Goal: Transaction & Acquisition: Purchase product/service

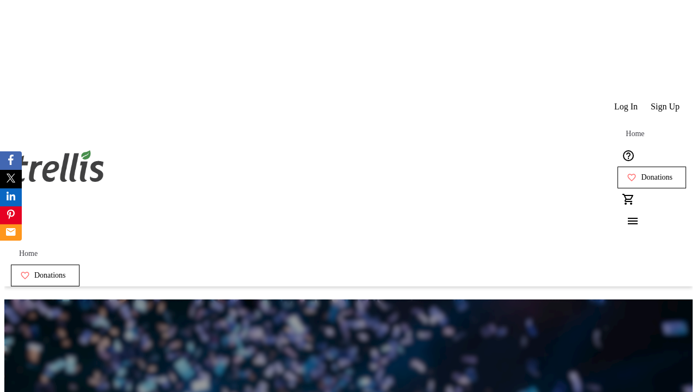
click at [666, 102] on span "Sign Up" at bounding box center [665, 107] width 29 height 10
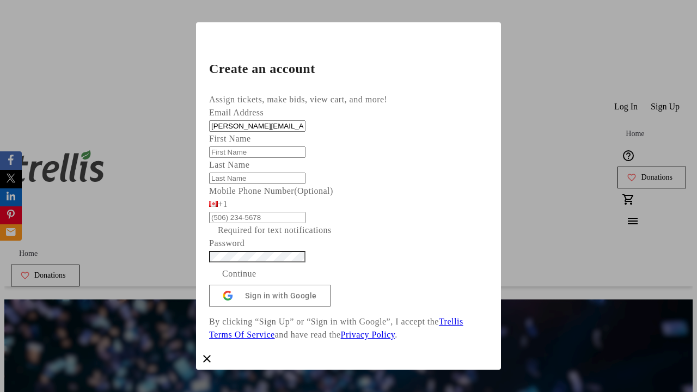
type input "[PERSON_NAME][EMAIL_ADDRESS][DOMAIN_NAME]"
type input "[PERSON_NAME]"
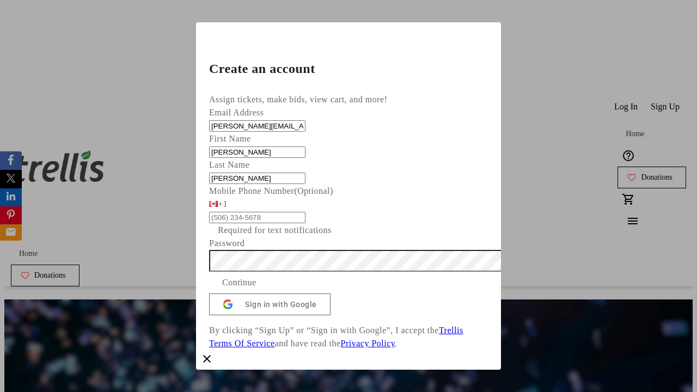
click at [257, 289] on span "Continue" at bounding box center [239, 282] width 34 height 13
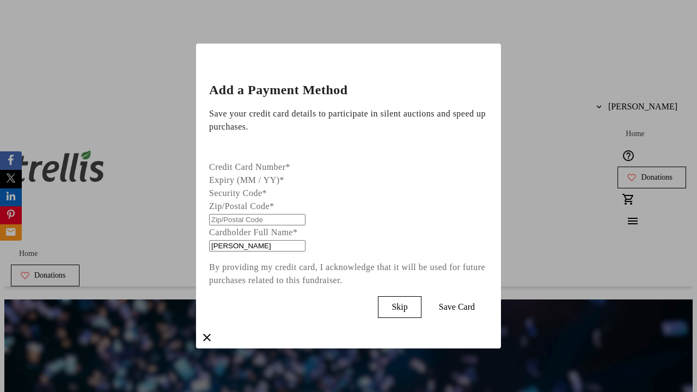
click at [407, 304] on span "Skip" at bounding box center [400, 307] width 16 height 10
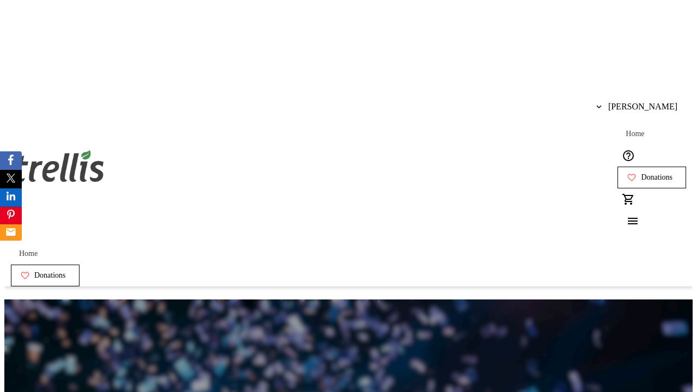
click at [641, 173] on span "Donations" at bounding box center [657, 177] width 32 height 9
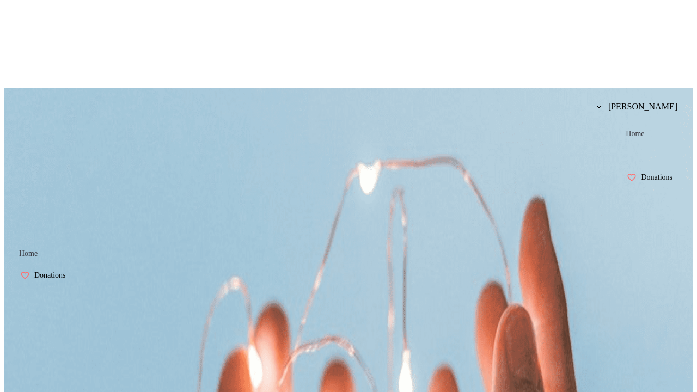
select select "CA"
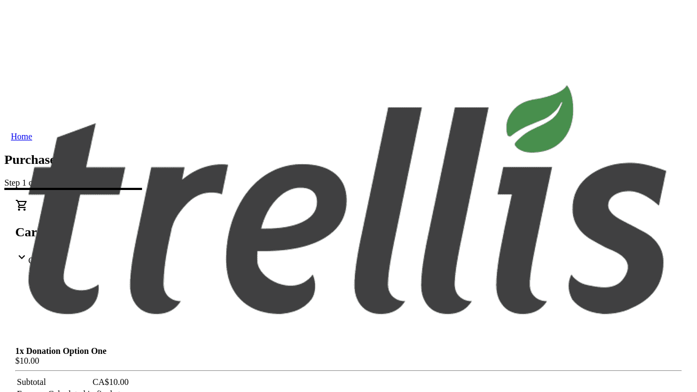
type input "[STREET_ADDRESS][PERSON_NAME]"
type input "Kelowna"
select select "BC"
type input "Kelowna"
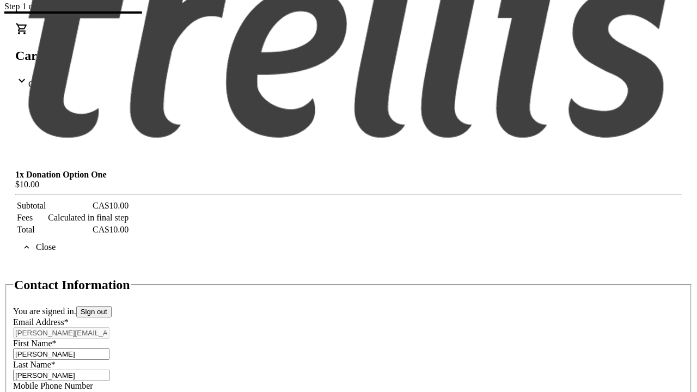
type input "V1Y 0C2"
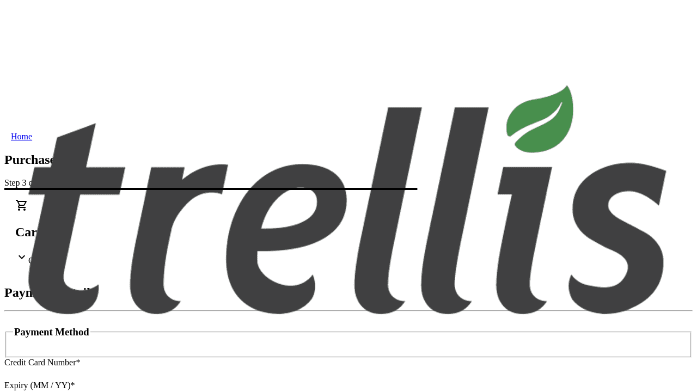
type input "V1Y 0C2"
